Goal: Task Accomplishment & Management: Use online tool/utility

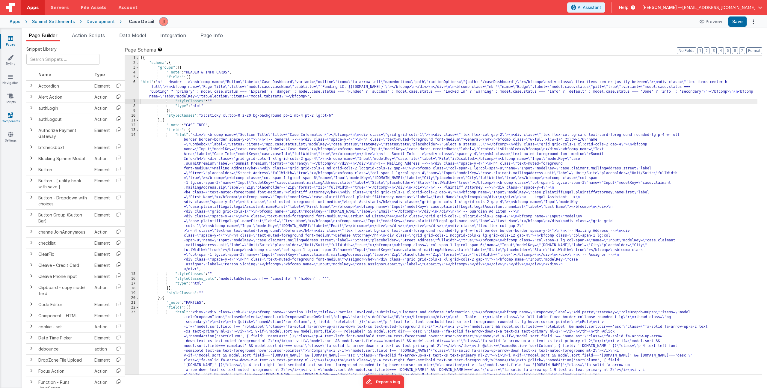
click at [11, 115] on icon at bounding box center [10, 115] width 5 height 6
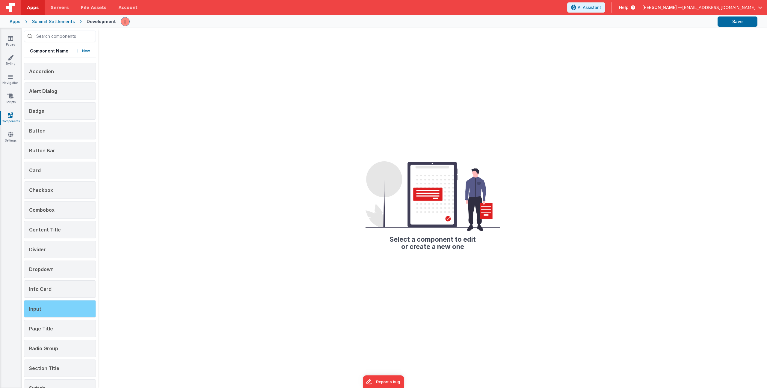
click at [39, 313] on div "Input" at bounding box center [60, 308] width 72 height 17
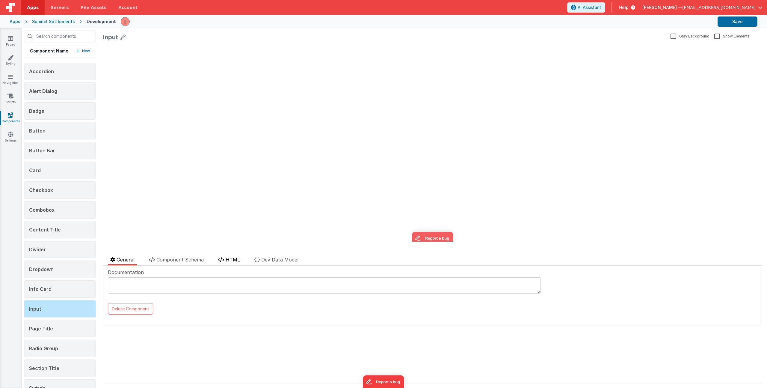
click at [234, 259] on span "HTML" at bounding box center [233, 259] width 14 height 6
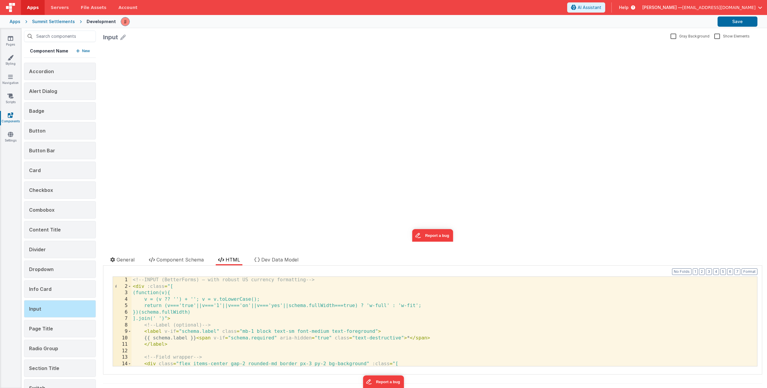
click at [232, 318] on div "<!-- INPUT (BetterForms) — with robust US currency formatting --> < div :class …" at bounding box center [442, 328] width 621 height 102
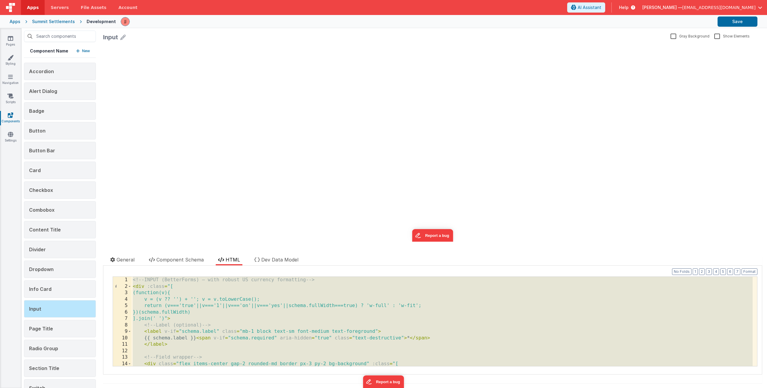
click at [181, 318] on div "<!-- INPUT (BetterForms) — with robust US currency formatting --> < div :class …" at bounding box center [442, 328] width 621 height 102
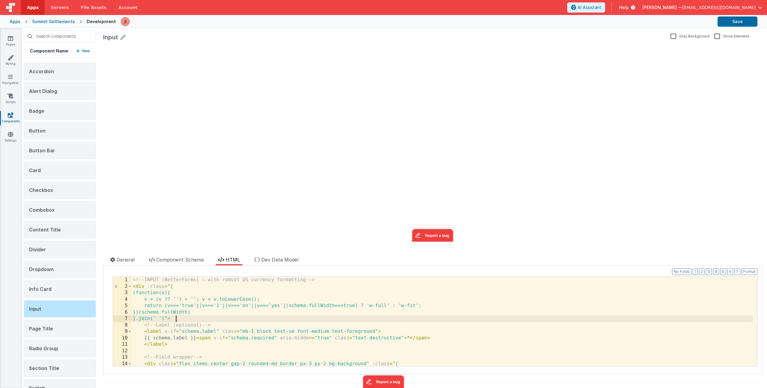
click at [208, 314] on div "<!-- INPUT (BetterForms) — with robust US currency formatting --> < div :class …" at bounding box center [442, 328] width 621 height 102
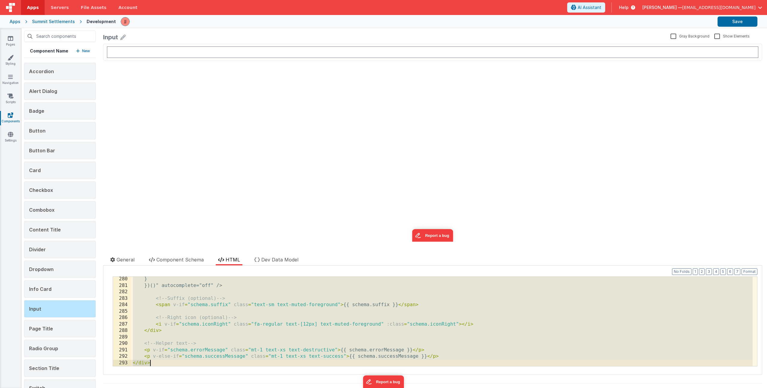
scroll to position [1805, 0]
click at [215, 304] on div "} })()" autocomplete = "off" /> <!-- Suffix (optional) --> < span v-if = "schem…" at bounding box center [442, 327] width 621 height 102
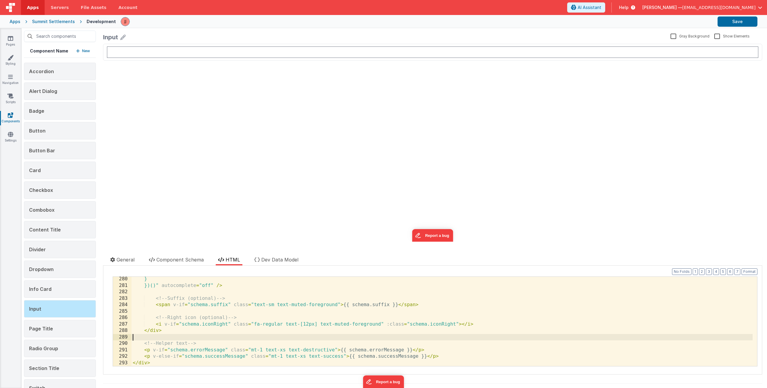
click at [243, 336] on div "} })()" autocomplete = "off" /> <!-- Suffix (optional) --> < span v-if = "schem…" at bounding box center [442, 327] width 621 height 102
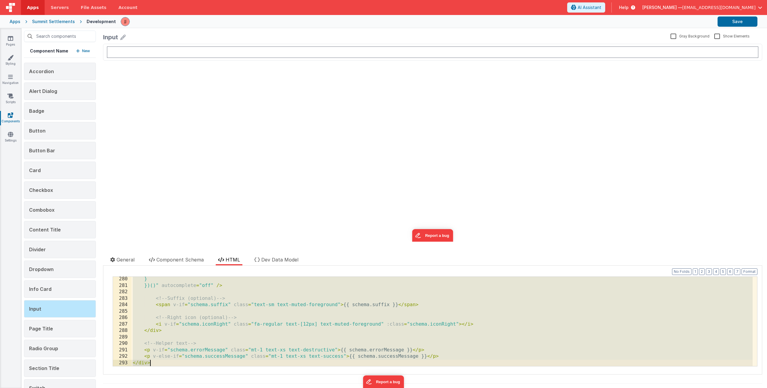
click at [206, 306] on div "} })()" autocomplete = "off" /> <!-- Suffix (optional) --> < span v-if = "schem…" at bounding box center [442, 327] width 621 height 102
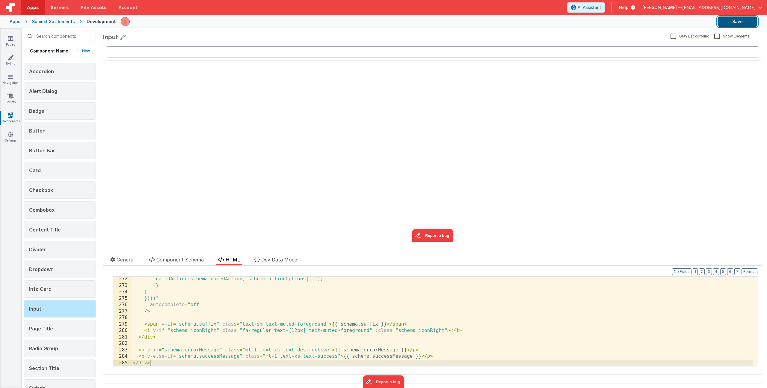
drag, startPoint x: 723, startPoint y: 19, endPoint x: 721, endPoint y: 23, distance: 4.2
click at [724, 19] on button "Save" at bounding box center [738, 21] width 40 height 10
click at [12, 41] on link "Pages" at bounding box center [11, 41] width 22 height 12
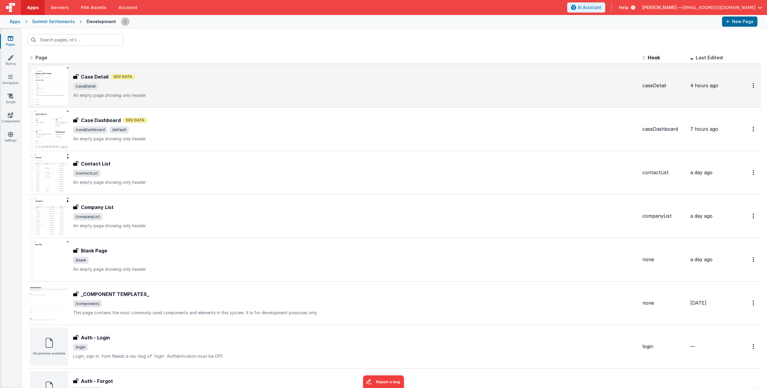
click at [159, 98] on div "Case Detail Case Detail Dev Data /caseDetail An empty page showing only header" at bounding box center [334, 86] width 608 height 38
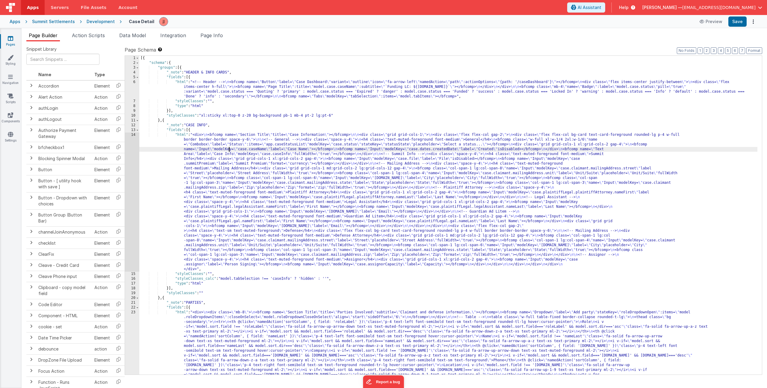
click at [230, 150] on div "[{ "schema" : { "groups" : [{ "_note" : "HEADER & INFO CARDS" , "fields" : [{ "…" at bounding box center [448, 263] width 618 height 414
click at [130, 211] on div "14" at bounding box center [132, 201] width 14 height 139
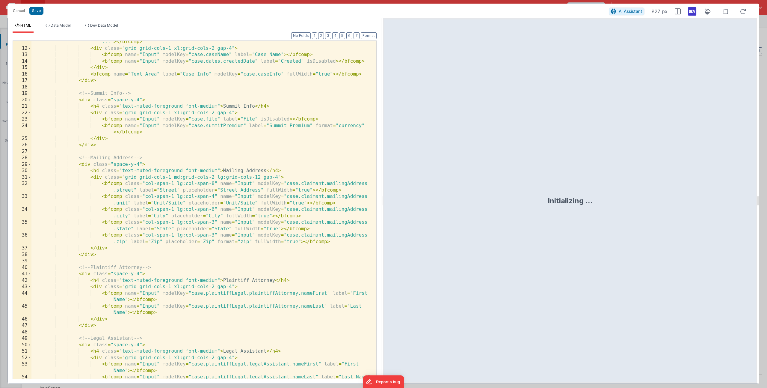
scroll to position [86, 0]
click at [313, 126] on div "< bfcomp class = "w-full xl:w-1/4 2xl:w-1/6" name = "Combobox" label = "Status"…" at bounding box center [201, 211] width 340 height 370
click at [39, 8] on button "Save" at bounding box center [36, 11] width 14 height 8
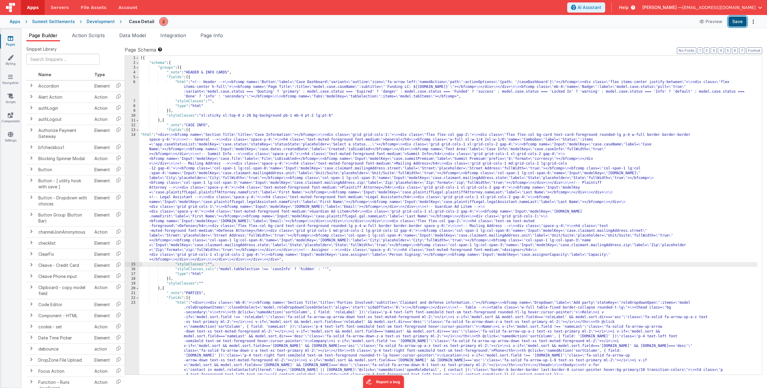
click at [739, 22] on button "Save" at bounding box center [737, 21] width 18 height 10
click at [9, 115] on icon at bounding box center [10, 115] width 5 height 6
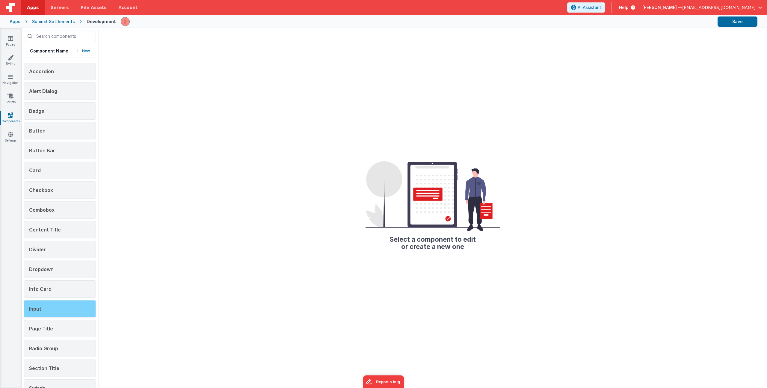
click at [40, 306] on span "Input" at bounding box center [35, 309] width 12 height 6
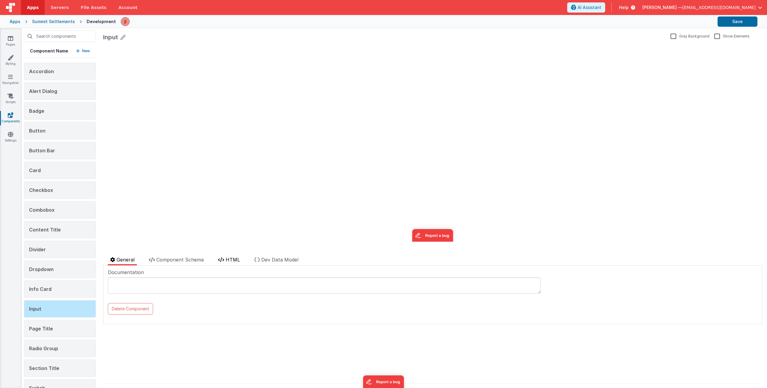
click at [230, 258] on span "HTML" at bounding box center [233, 259] width 14 height 6
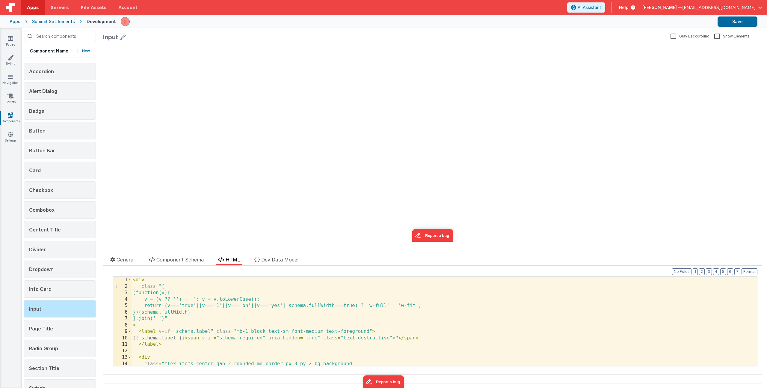
click at [239, 299] on div "< div :class = "[ (function(v){ v = (v ?? '') + ''; v = v.toLowerCase(); return…" at bounding box center [442, 328] width 621 height 102
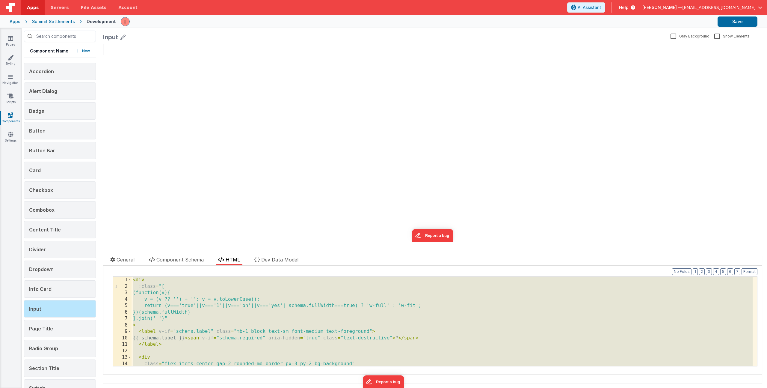
scroll to position [973, 0]
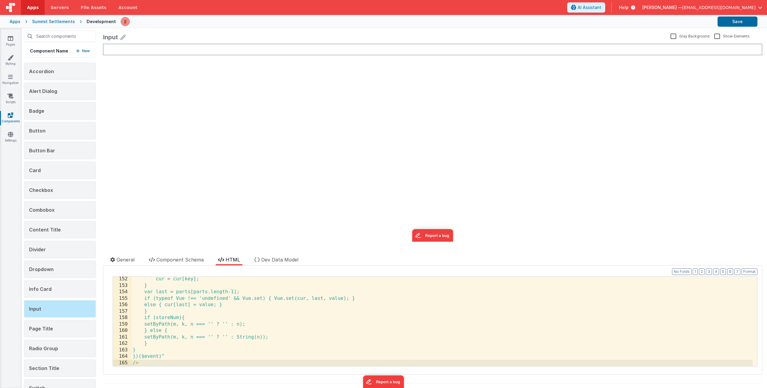
click at [677, 93] on div "update page model (See schema to hide after dev) showElements" at bounding box center [432, 143] width 659 height 198
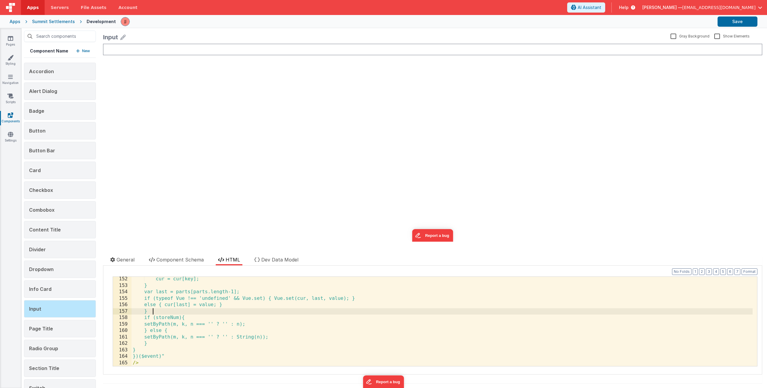
click at [244, 313] on div "cur = cur[key]; } var last = parts[parts.length-1]; if (typeof Vue !== 'undefin…" at bounding box center [442, 327] width 621 height 102
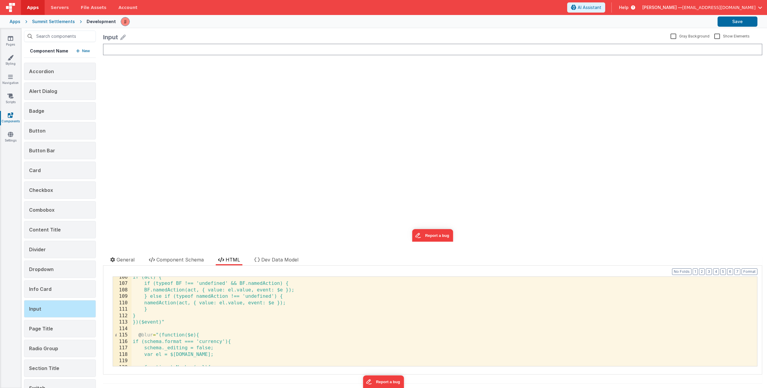
scroll to position [0, 0]
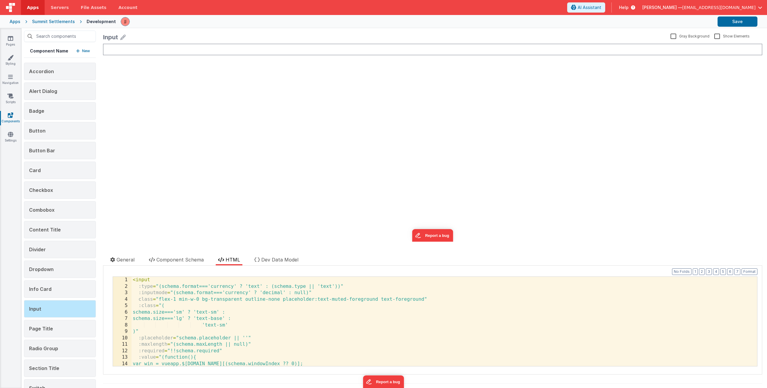
click at [275, 310] on div "< input :type = "(schema.format==='currency' ? 'text' : (schema.type || 'text')…" at bounding box center [442, 328] width 621 height 102
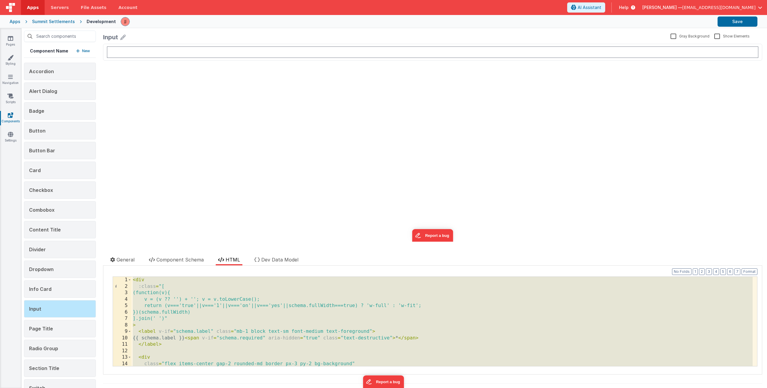
click at [275, 310] on div "< div :class = "[ (function(v){ v = (v ?? '') + ''; v = v.toLowerCase(); return…" at bounding box center [442, 328] width 621 height 102
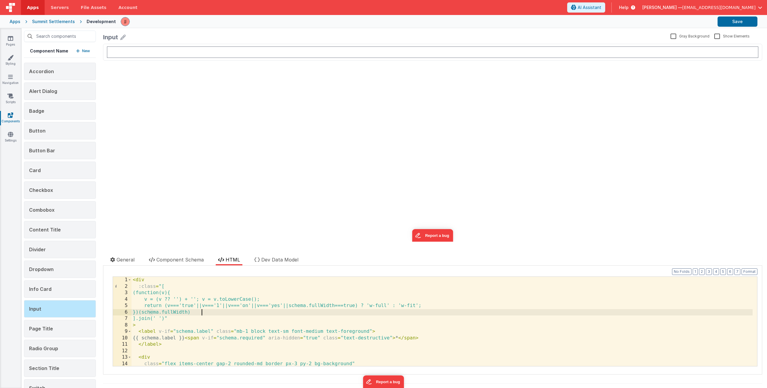
click at [231, 308] on div "< div :class = "[ (function(v){ v = (v ?? '') + ''; v = v.toLowerCase(); return…" at bounding box center [442, 328] width 621 height 102
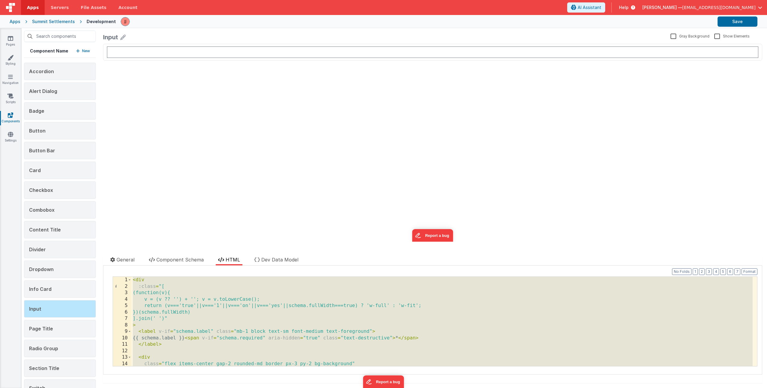
click at [198, 308] on div "< div :class = "[ (function(v){ v = (v ?? '') + ''; v = v.toLowerCase(); return…" at bounding box center [442, 328] width 621 height 102
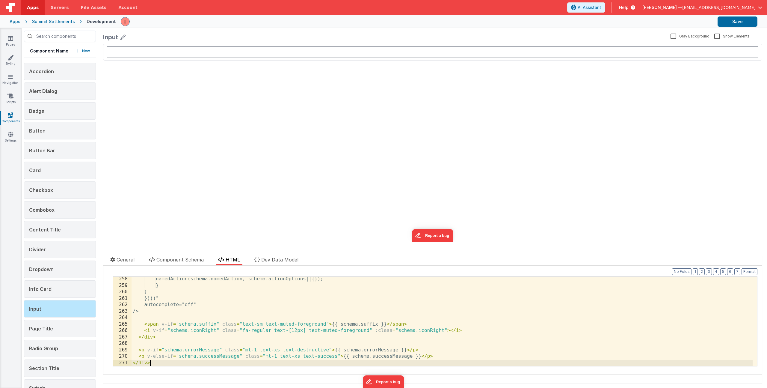
scroll to position [1656, 0]
click at [732, 22] on button "Save" at bounding box center [738, 21] width 40 height 10
click at [258, 299] on div "namedAction(schema.namedAction, schema.actionOptions||{}); } } })()" autocomple…" at bounding box center [442, 327] width 621 height 102
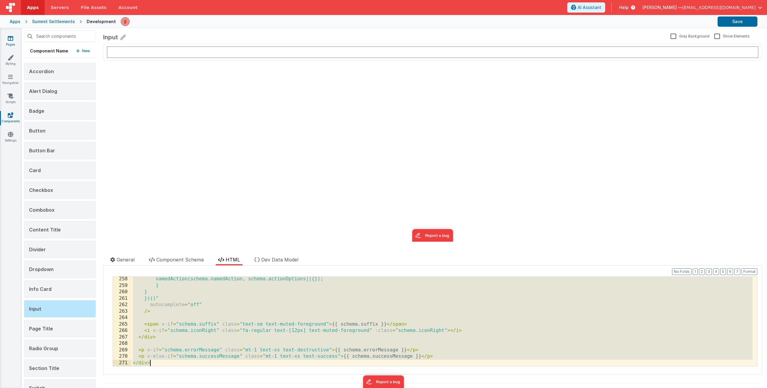
click at [11, 37] on icon at bounding box center [10, 38] width 5 height 6
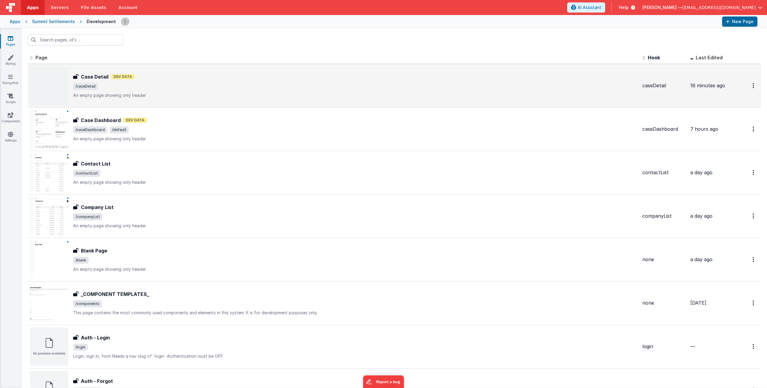
click at [148, 81] on div "Case Detail Case Detail Dev Data /caseDetail An empty page showing only header" at bounding box center [355, 85] width 564 height 25
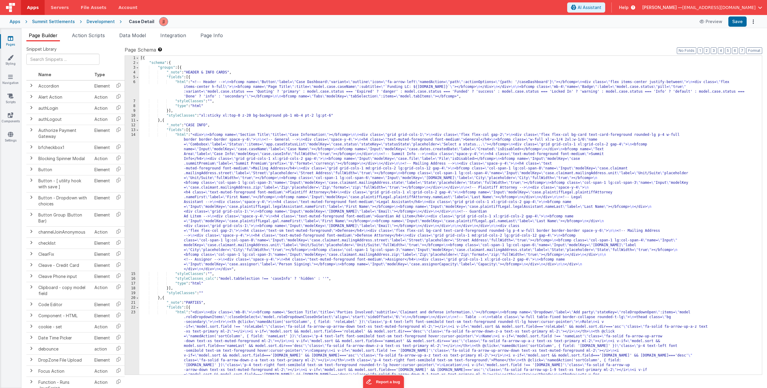
click at [249, 195] on div "[{ "schema" : { "groups" : [{ "_note" : "HEADER & INFO CARDS" , "fields" : [{ "…" at bounding box center [448, 263] width 618 height 414
click at [201, 176] on div "[{ "schema" : { "groups" : [{ "_note" : "HEADER & INFO CARDS" , "fields" : [{ "…" at bounding box center [448, 263] width 618 height 414
click at [127, 173] on div "14" at bounding box center [132, 201] width 14 height 139
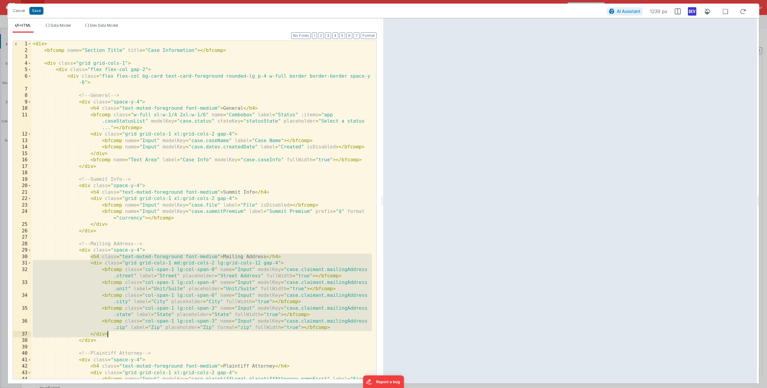
drag, startPoint x: 91, startPoint y: 257, endPoint x: 123, endPoint y: 331, distance: 80.7
click at [123, 331] on div "< div > < bfcomp name = "Section Title" title = "Case Information" > </ bfcomp …" at bounding box center [201, 219] width 340 height 357
click at [155, 279] on div "< div > < bfcomp name = "Section Title" title = "Case Information" > </ bfcomp …" at bounding box center [201, 219] width 340 height 357
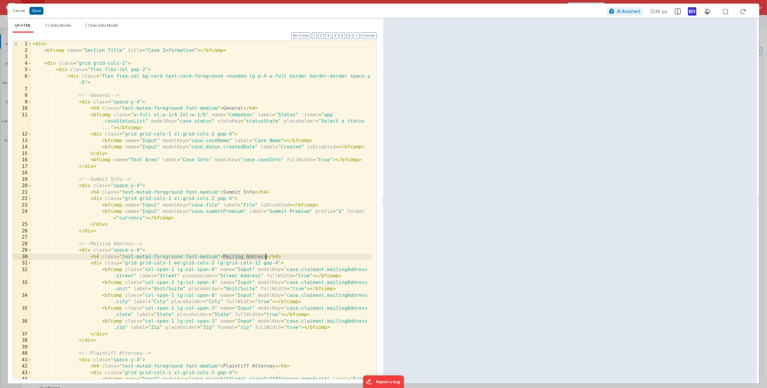
drag, startPoint x: 223, startPoint y: 257, endPoint x: 266, endPoint y: 257, distance: 43.1
click at [266, 257] on div "< div > < bfcomp name = "Section Title" title = "Case Information" > </ bfcomp …" at bounding box center [201, 219] width 340 height 357
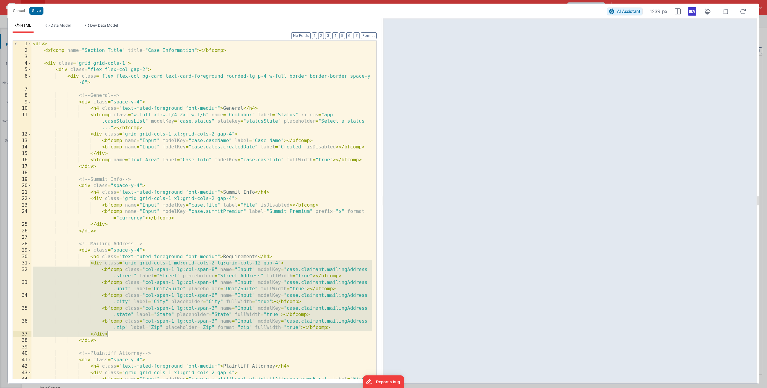
drag, startPoint x: 90, startPoint y: 262, endPoint x: 113, endPoint y: 335, distance: 75.6
click at [113, 335] on div "< div > < bfcomp name = "Section Title" title = "Case Information" > </ bfcomp …" at bounding box center [201, 219] width 340 height 357
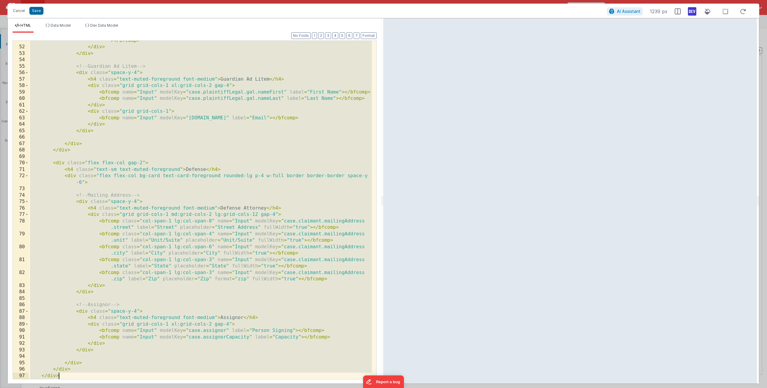
scroll to position [390, 0]
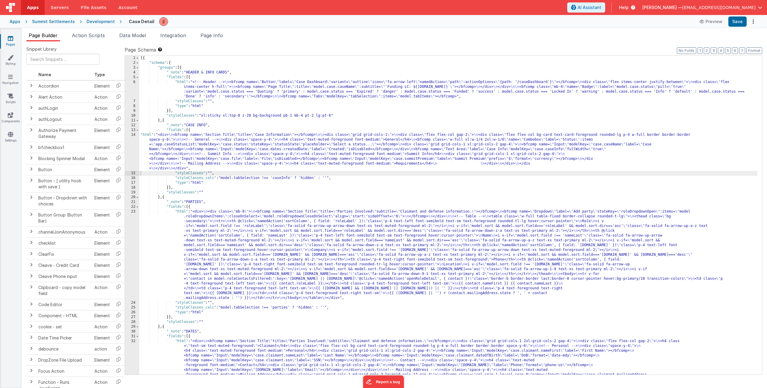
click at [192, 143] on div "[{ "schema" : { "groups" : [{ "_note" : "HEADER & INFO CARDS" , "fields" : [{ "…" at bounding box center [448, 287] width 618 height 462
click at [197, 159] on div "[{ "schema" : { "groups" : [{ "_note" : "HEADER & INFO CARDS" , "fields" : [{ "…" at bounding box center [448, 287] width 618 height 462
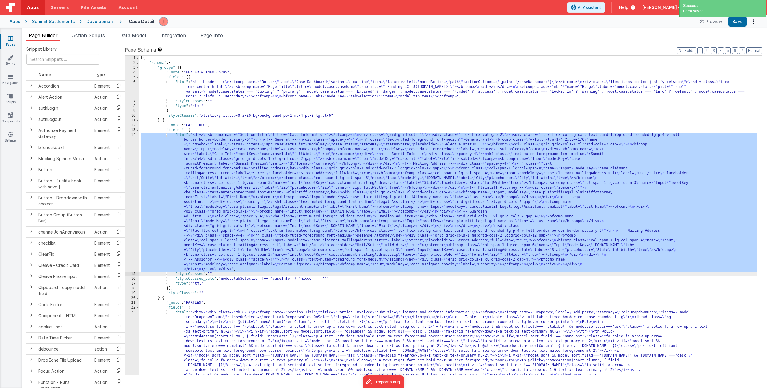
click at [207, 166] on div "[{ "schema" : { "groups" : [{ "_note" : "HEADER & INFO CARDS" , "fields" : [{ "…" at bounding box center [448, 263] width 618 height 414
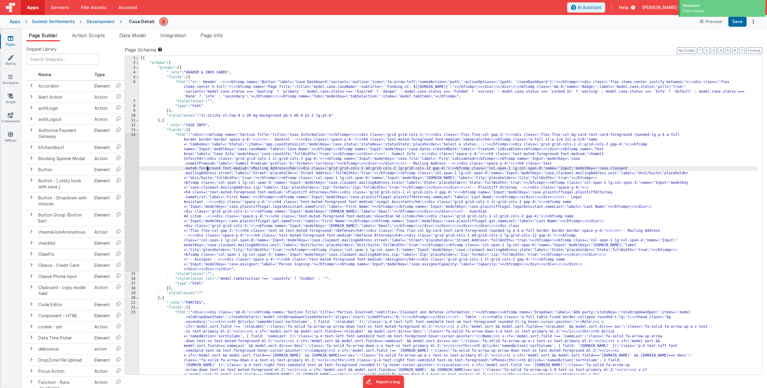
click at [131, 182] on div "14" at bounding box center [132, 201] width 14 height 139
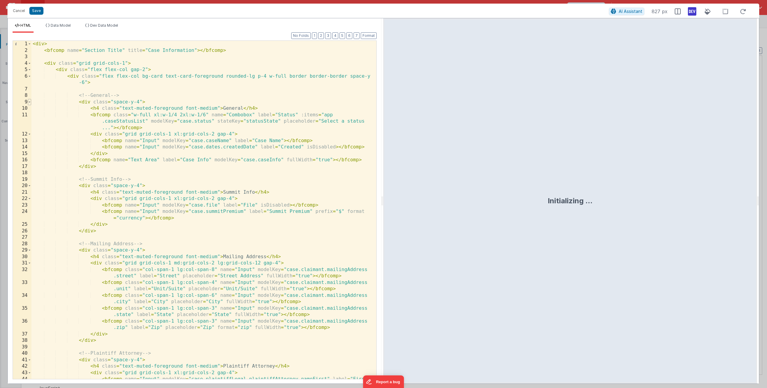
click at [28, 102] on span at bounding box center [29, 102] width 3 height 7
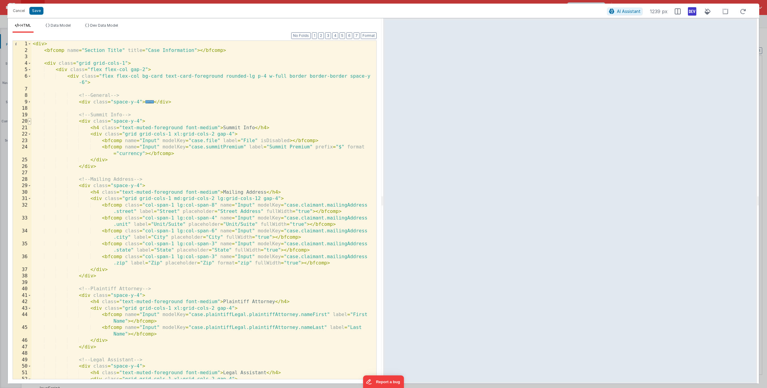
click at [29, 120] on span at bounding box center [29, 121] width 3 height 7
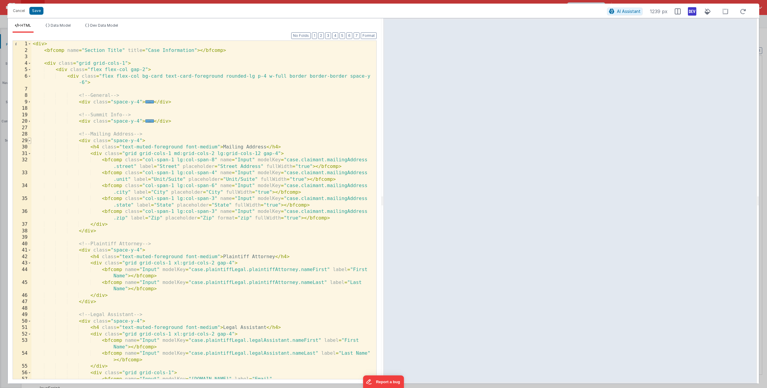
click at [29, 141] on span at bounding box center [29, 141] width 3 height 7
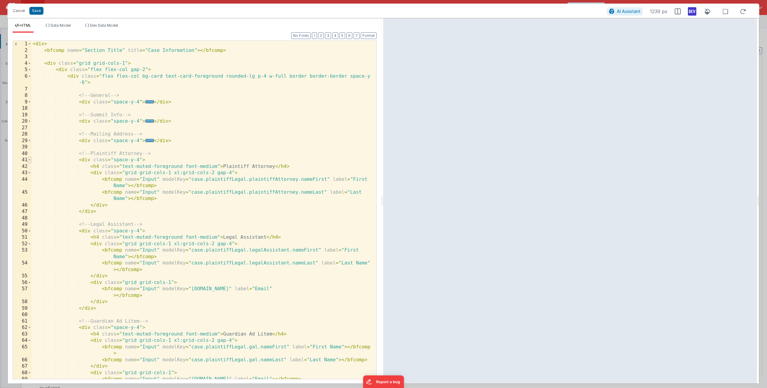
click at [29, 161] on span at bounding box center [29, 160] width 3 height 7
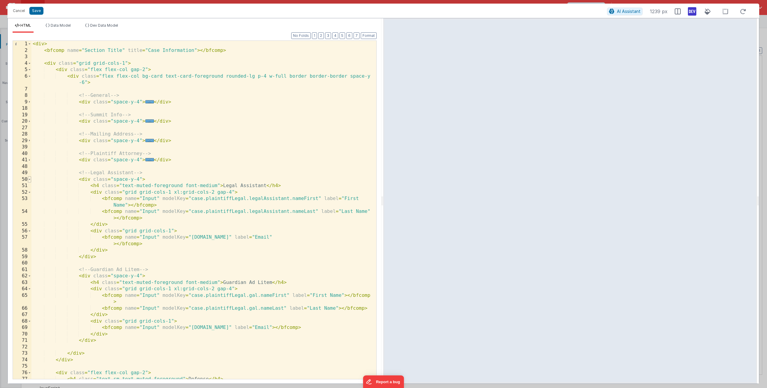
click at [30, 180] on span at bounding box center [29, 179] width 3 height 7
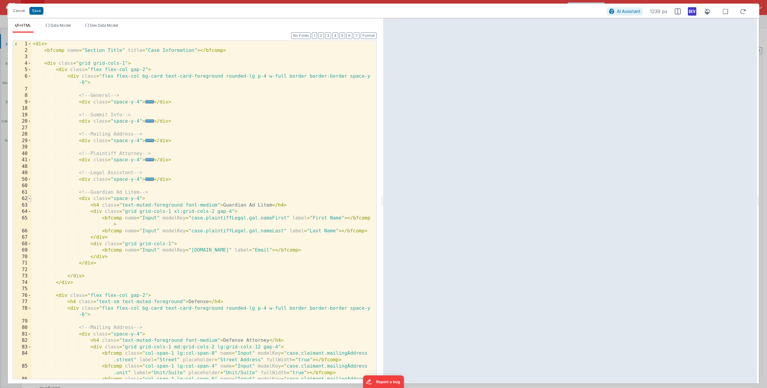
click at [31, 198] on span at bounding box center [29, 198] width 3 height 7
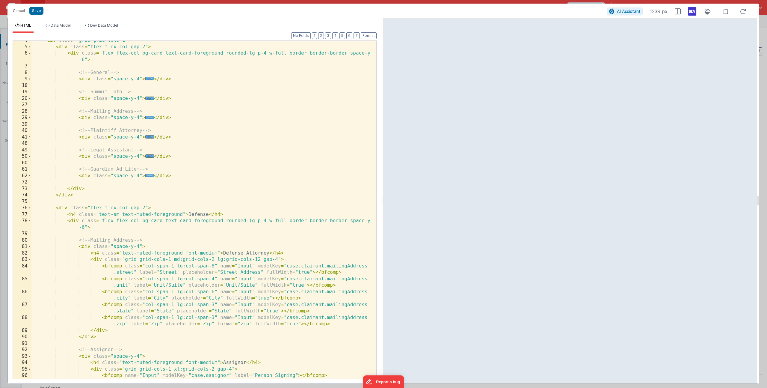
scroll to position [29, 0]
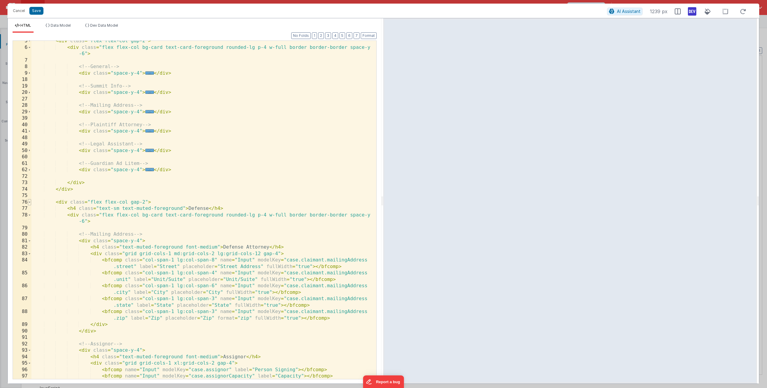
click at [28, 200] on span at bounding box center [29, 202] width 3 height 7
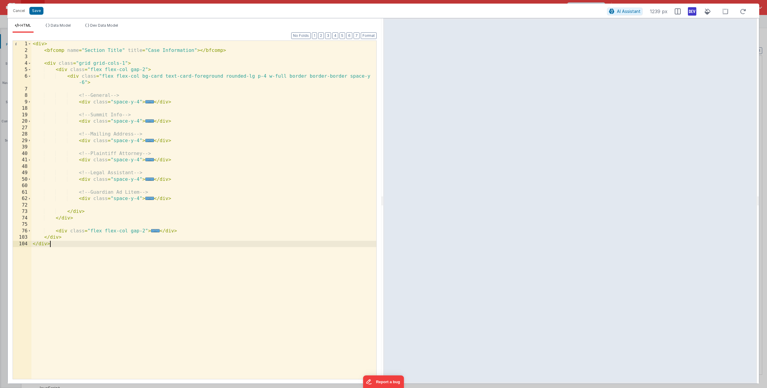
scroll to position [0, 0]
click at [182, 233] on div "< div > < bfcomp name = "Section Title" title = "Case Information" > </ bfcomp …" at bounding box center [203, 216] width 345 height 351
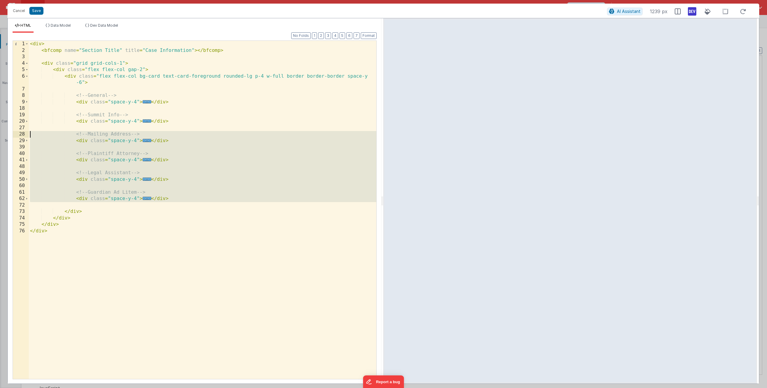
drag, startPoint x: 80, startPoint y: 206, endPoint x: -46, endPoint y: 136, distance: 143.9
click at [0, 136] on html "Cancel Save AI Assistant 1239 px HTML Data Model Dev Data Model Format 7 6 5 4 …" at bounding box center [383, 194] width 767 height 388
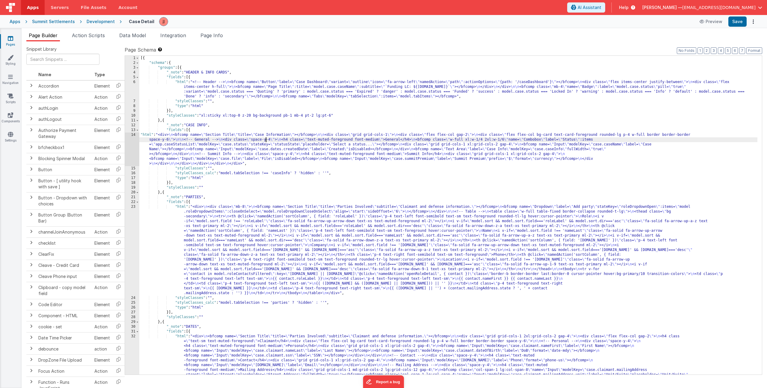
click at [265, 141] on div "[{ "schema" : { "groups" : [{ "_note" : "HEADER & INFO CARDS" , "fields" : [{ "…" at bounding box center [448, 287] width 618 height 462
click at [262, 232] on div "[{ "schema" : { "groups" : [{ "_note" : "HEADER & INFO CARDS" , "fields" : [{ "…" at bounding box center [448, 287] width 618 height 462
click at [241, 153] on div "[{ "schema" : { "groups" : [{ "_note" : "HEADER & INFO CARDS" , "fields" : [{ "…" at bounding box center [448, 287] width 618 height 462
click at [473, 159] on div "[{ "schema" : { "groups" : [{ "_note" : "HEADER & INFO CARDS" , "fields" : [{ "…" at bounding box center [448, 287] width 618 height 462
click at [134, 143] on div "14" at bounding box center [132, 149] width 14 height 34
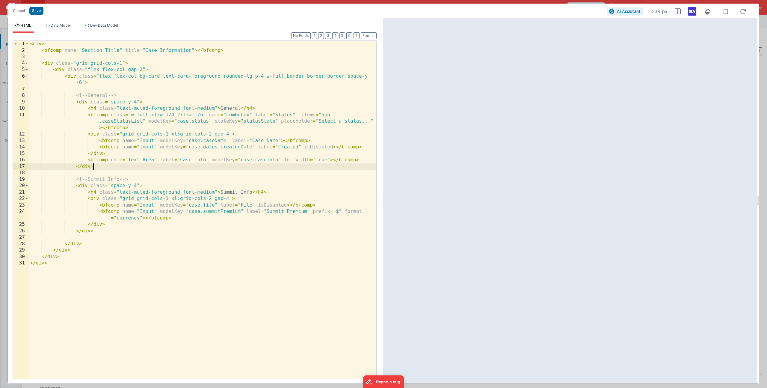
click at [191, 165] on div "< div > < bfcomp name = "Section Title" title = "Case Information" > </ bfcomp …" at bounding box center [203, 216] width 348 height 351
click at [142, 116] on div "< div > < bfcomp name = "Section Title" title = "Case Information" > </ bfcomp …" at bounding box center [203, 216] width 348 height 351
click at [18, 10] on button "Cancel" at bounding box center [19, 11] width 18 height 8
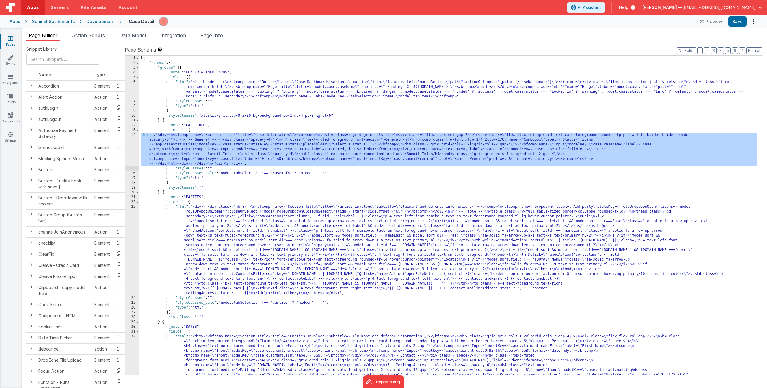
click at [240, 166] on div "[{ "schema" : { "groups" : [{ "_note" : "HEADER & INFO CARDS" , "fields" : [{ "…" at bounding box center [448, 287] width 618 height 462
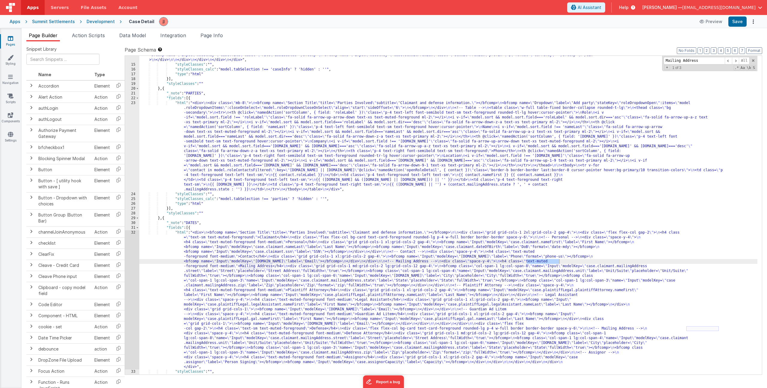
scroll to position [98, 0]
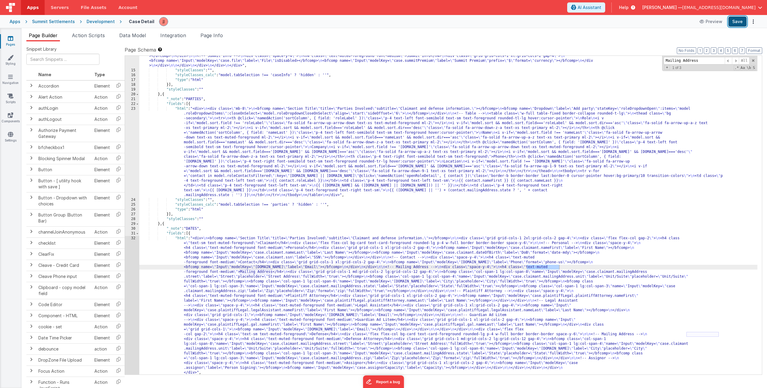
click at [737, 24] on button "Save" at bounding box center [737, 21] width 18 height 10
click at [194, 179] on div ""html" : "<div> \n <bfcomp name= \" Section Title \" title= \" Case Information…" at bounding box center [448, 212] width 618 height 357
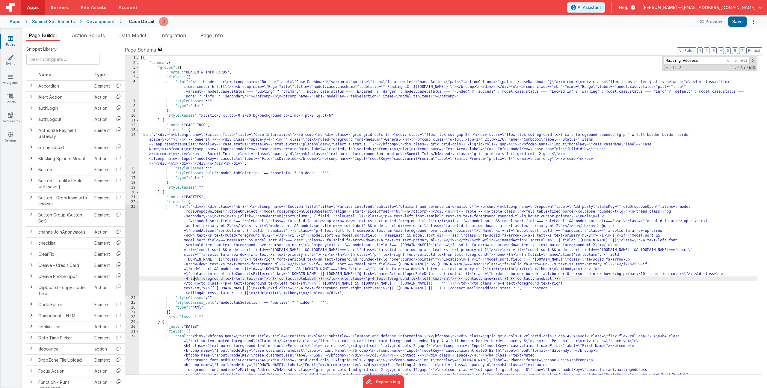
scroll to position [137, 0]
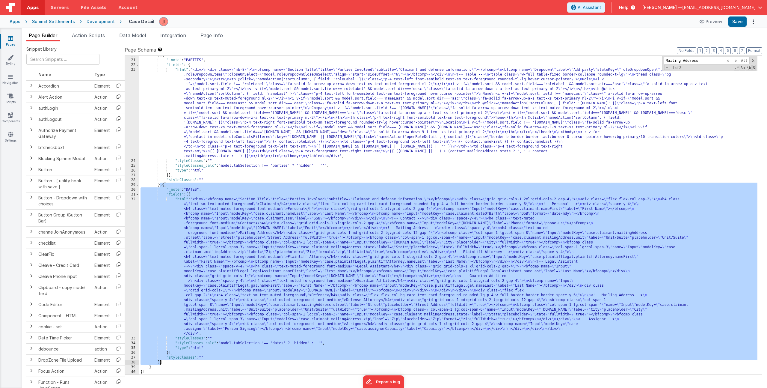
drag, startPoint x: 160, startPoint y: 185, endPoint x: 160, endPoint y: 360, distance: 175.0
click at [160, 360] on div "} , { "_note" : "PARTIES" , "fields" : [{ "html" : "<div> \n <div class= \" mb-…" at bounding box center [448, 217] width 618 height 328
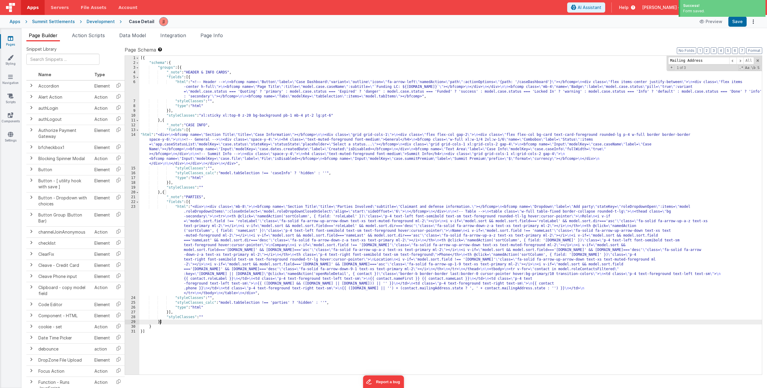
click at [176, 132] on div "[{ "schema" : { "groups" : [{ "_note" : "HEADER & INFO CARDS" , "fields" : [{ "…" at bounding box center [450, 220] width 623 height 328
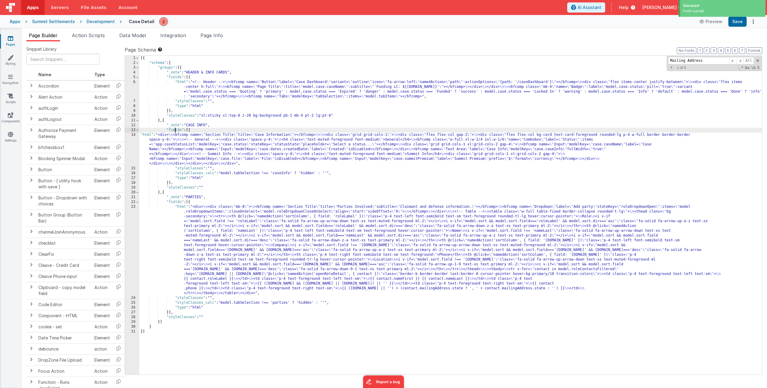
click at [180, 139] on div "[{ "schema" : { "groups" : [{ "_note" : "HEADER & INFO CARDS" , "fields" : [{ "…" at bounding box center [450, 220] width 623 height 328
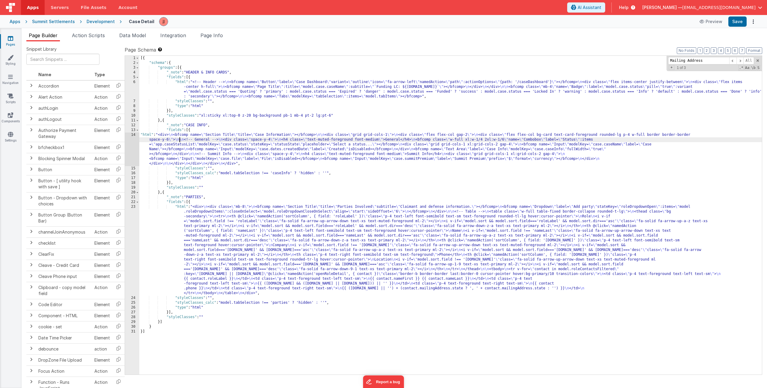
click at [259, 155] on div "[{ "schema" : { "groups" : [{ "_note" : "HEADER & INFO CARDS" , "fields" : [{ "…" at bounding box center [450, 220] width 623 height 328
type input "Street"
click at [292, 148] on div "[{ "schema" : { "groups" : [{ "_note" : "HEADER & INFO CARDS" , "fields" : [{ "…" at bounding box center [450, 220] width 623 height 328
click at [242, 152] on div "[{ "schema" : { "groups" : [{ "_note" : "HEADER & INFO CARDS" , "fields" : [{ "…" at bounding box center [450, 220] width 623 height 328
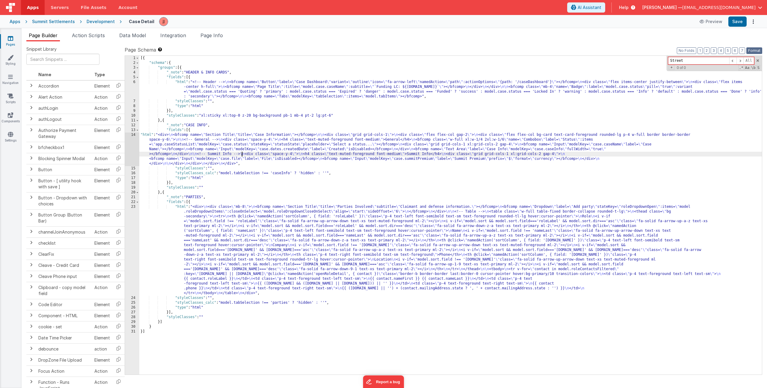
click at [748, 49] on button "Format" at bounding box center [754, 50] width 16 height 7
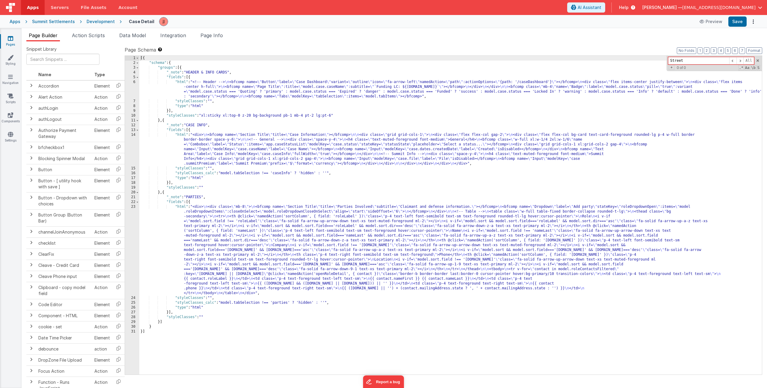
click at [244, 155] on div "[{ "schema" : { "groups" : [{ "_note" : "HEADER & INFO CARDS" , "fields" : [{ "…" at bounding box center [450, 220] width 623 height 328
drag, startPoint x: 221, startPoint y: 173, endPoint x: 330, endPoint y: 171, distance: 108.5
click at [330, 171] on div "[{ "schema" : { "groups" : [{ "_note" : "HEADER & INFO CARDS" , "fields" : [{ "…" at bounding box center [450, 220] width 623 height 328
click at [244, 149] on div "[{ "schema" : { "groups" : [{ "_note" : "HEADER & INFO CARDS" , "fields" : [{ "…" at bounding box center [450, 220] width 623 height 328
click at [197, 147] on div "[{ "schema" : { "groups" : [{ "_note" : "HEADER & INFO CARDS" , "fields" : [{ "…" at bounding box center [450, 220] width 623 height 328
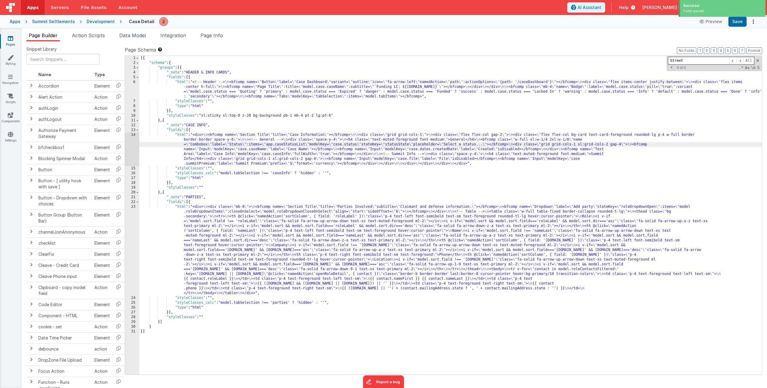
click at [131, 142] on div "14" at bounding box center [132, 149] width 14 height 34
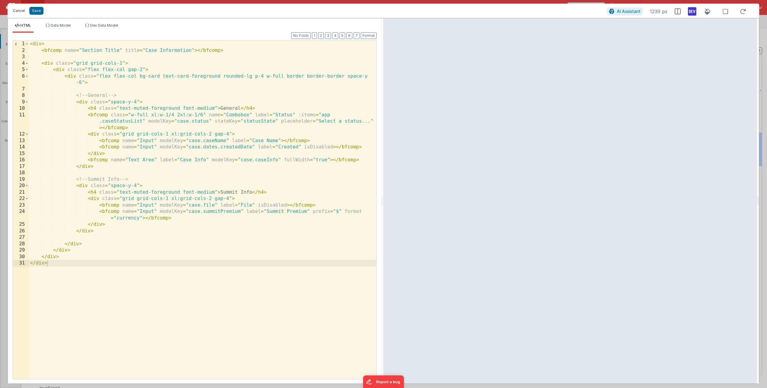
click at [18, 11] on button "Cancel" at bounding box center [19, 11] width 18 height 8
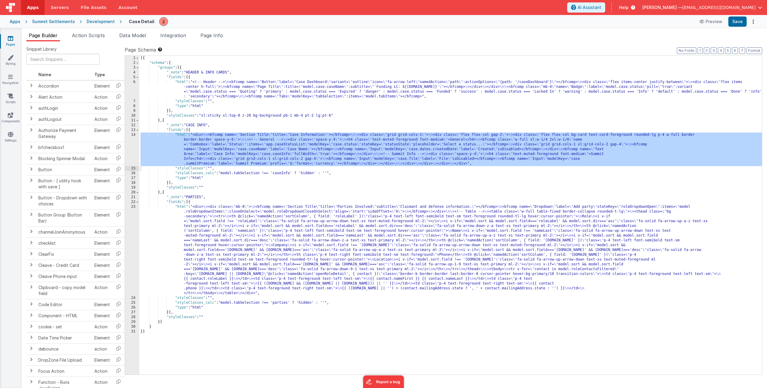
click at [215, 221] on div "[{ "schema" : { "groups" : [{ "_note" : "HEADER & INFO CARDS" , "fields" : [{ "…" at bounding box center [450, 220] width 623 height 328
